Goal: Check status: Check status

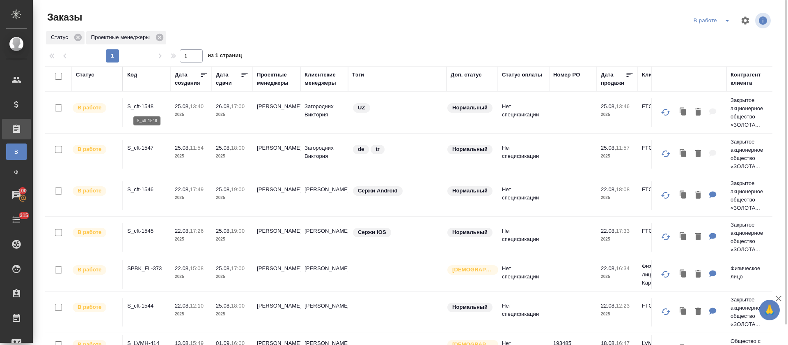
click at [149, 108] on p "S_cft-1548" at bounding box center [146, 106] width 39 height 8
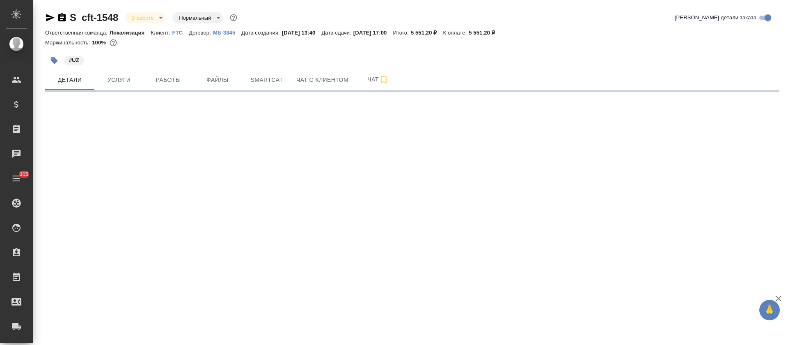
select select "RU"
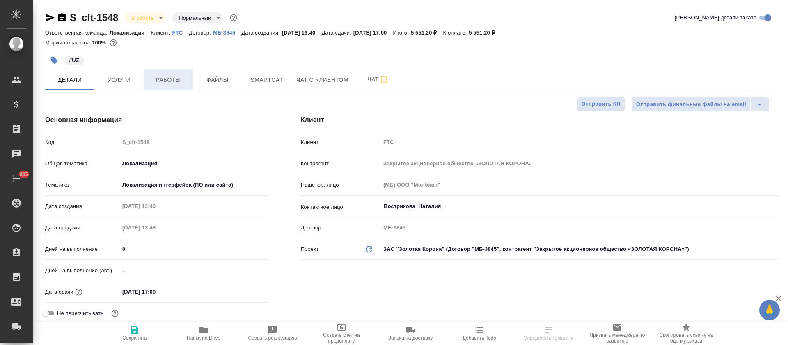
type textarea "x"
click at [180, 84] on span "Работы" at bounding box center [168, 80] width 39 height 10
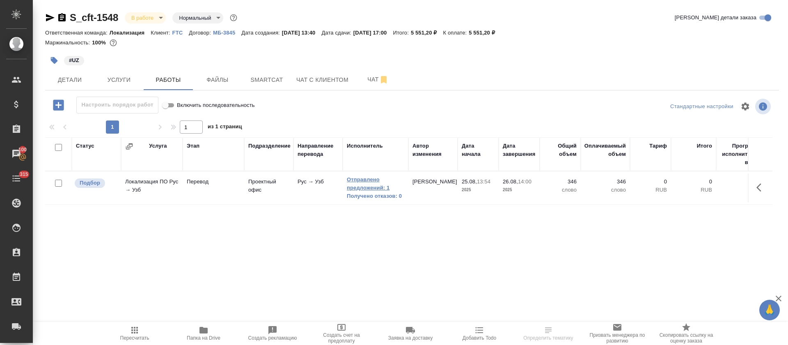
click at [374, 183] on link "Отправлено предложений: 1" at bounding box center [375, 183] width 57 height 16
